Goal: Understand process/instructions: Learn how to perform a task or action

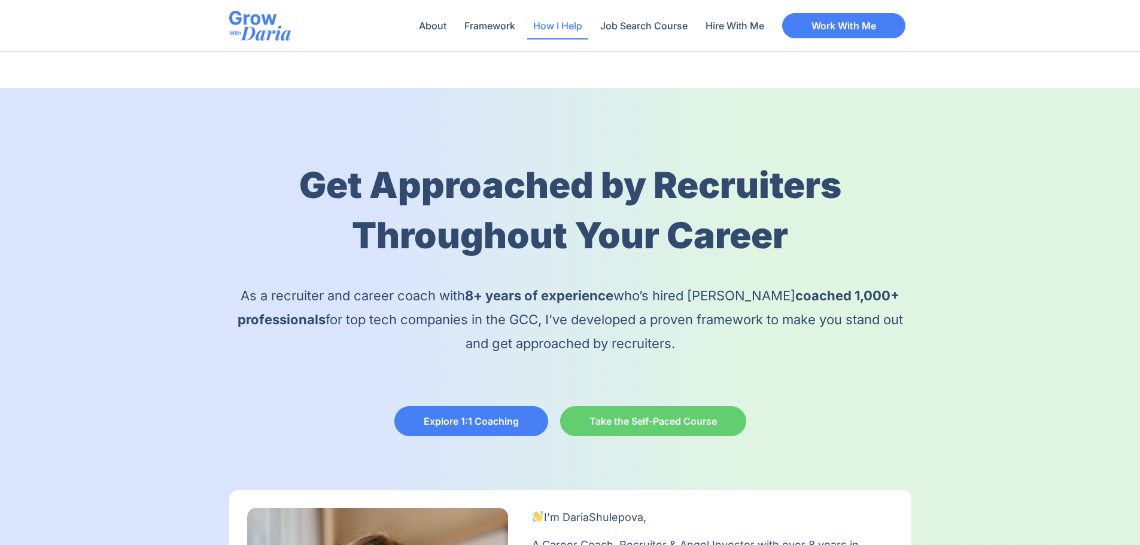
click at [568, 28] on link "How I Help" at bounding box center [557, 26] width 61 height 28
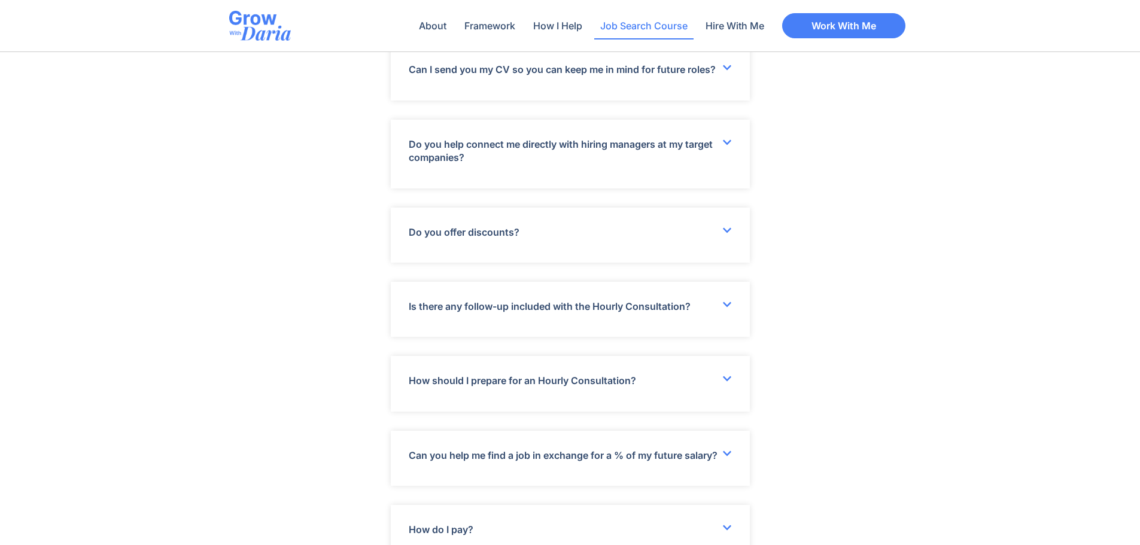
scroll to position [3874, 0]
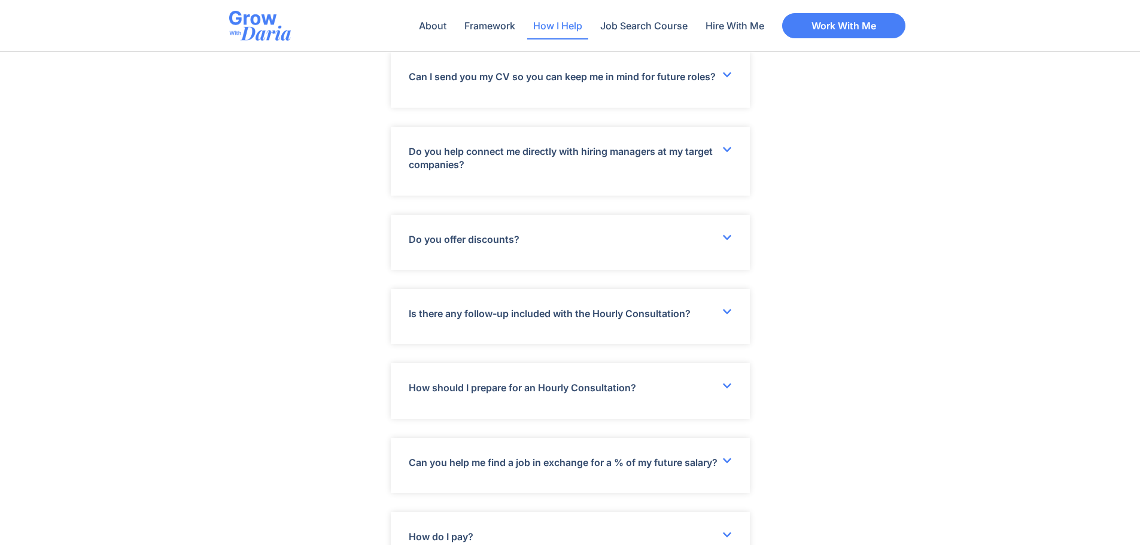
click at [588, 25] on link "How I Help" at bounding box center [557, 26] width 61 height 28
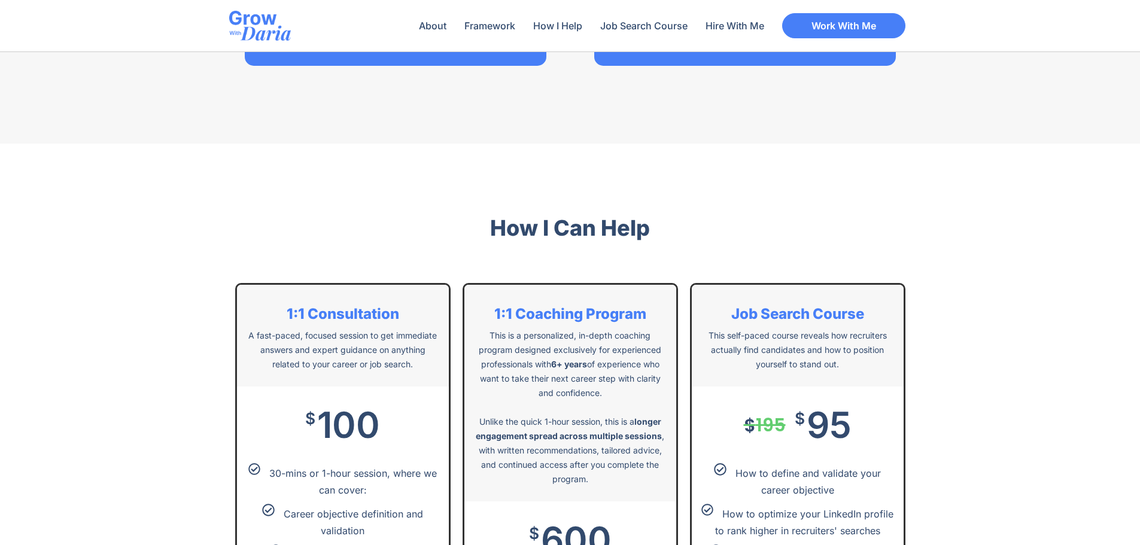
scroll to position [2243, 0]
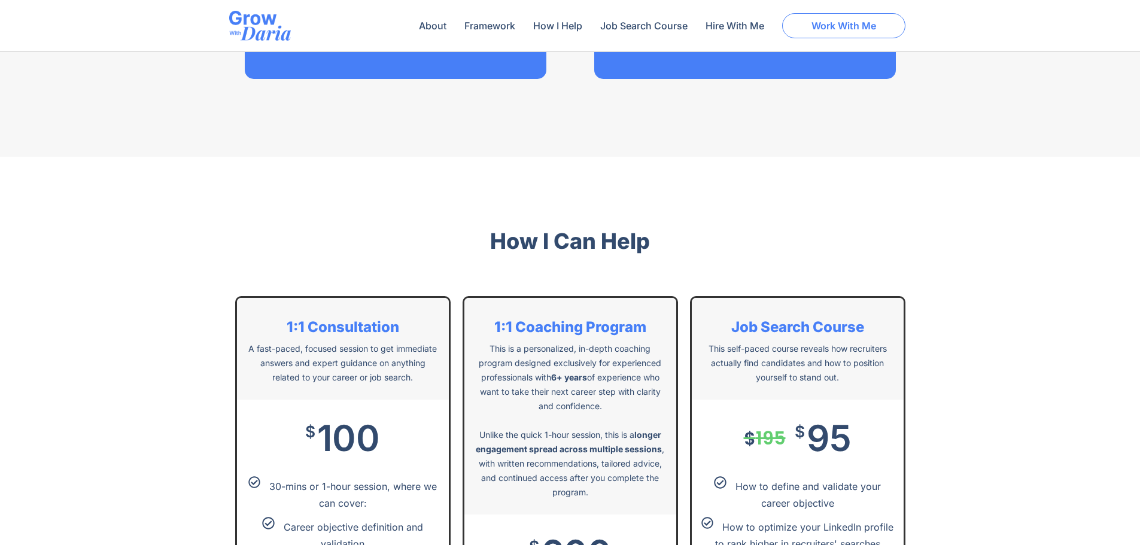
click at [837, 28] on span "Work With Me" at bounding box center [843, 26] width 65 height 10
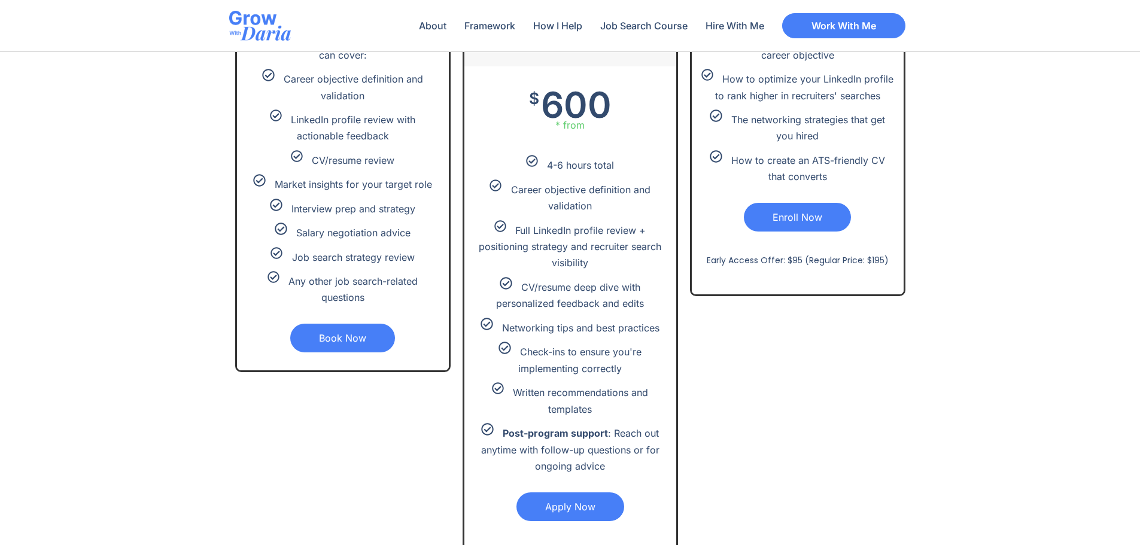
scroll to position [2782, 0]
